Goal: Task Accomplishment & Management: Use online tool/utility

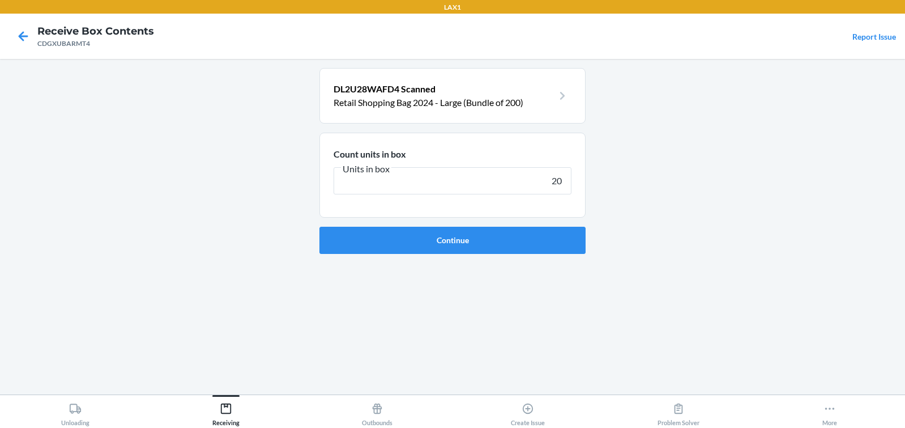
type input "200"
click button "Continue" at bounding box center [452, 240] width 266 height 27
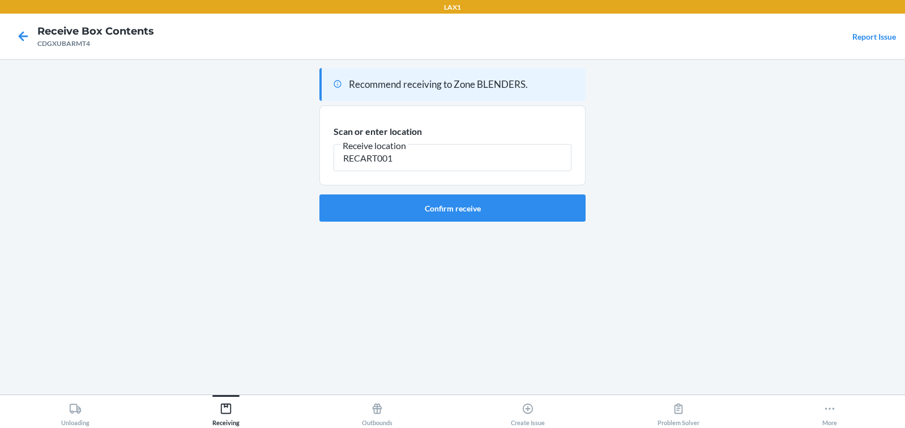
type input "RECART001"
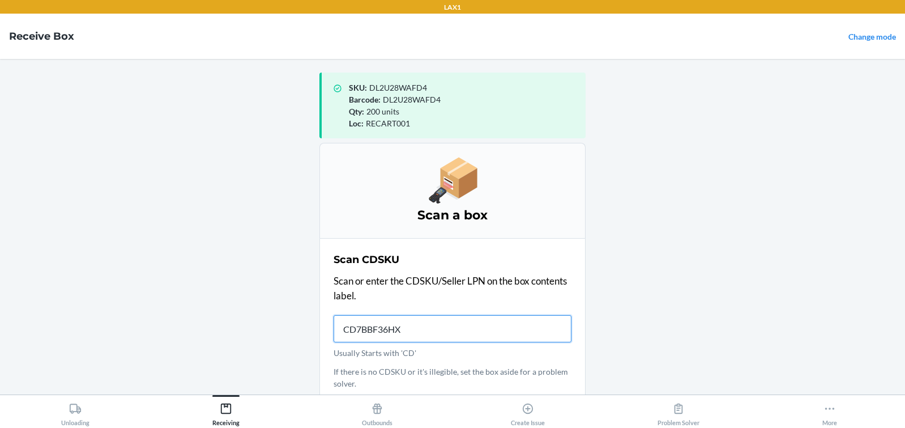
type input "CD7BBF36HXH"
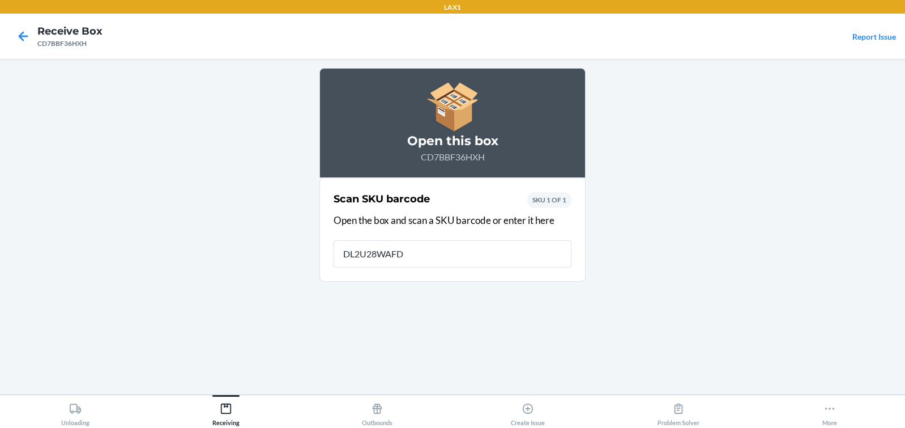
type input "DL2U28WAFD4"
